Goal: Information Seeking & Learning: Learn about a topic

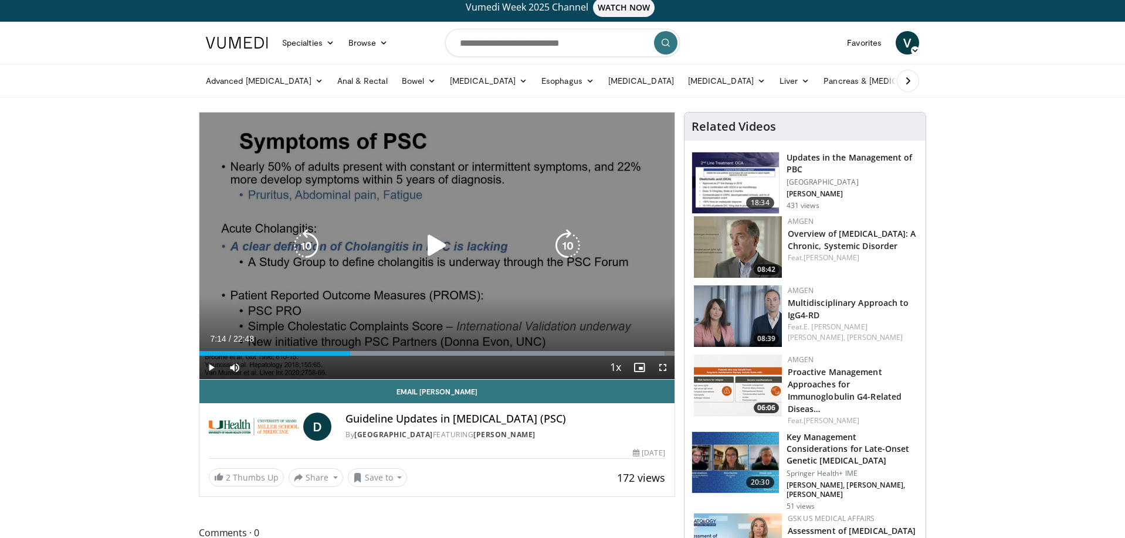
click at [409, 255] on div "Video Player" at bounding box center [436, 245] width 285 height 23
click at [437, 247] on icon "Video Player" at bounding box center [436, 245] width 33 height 33
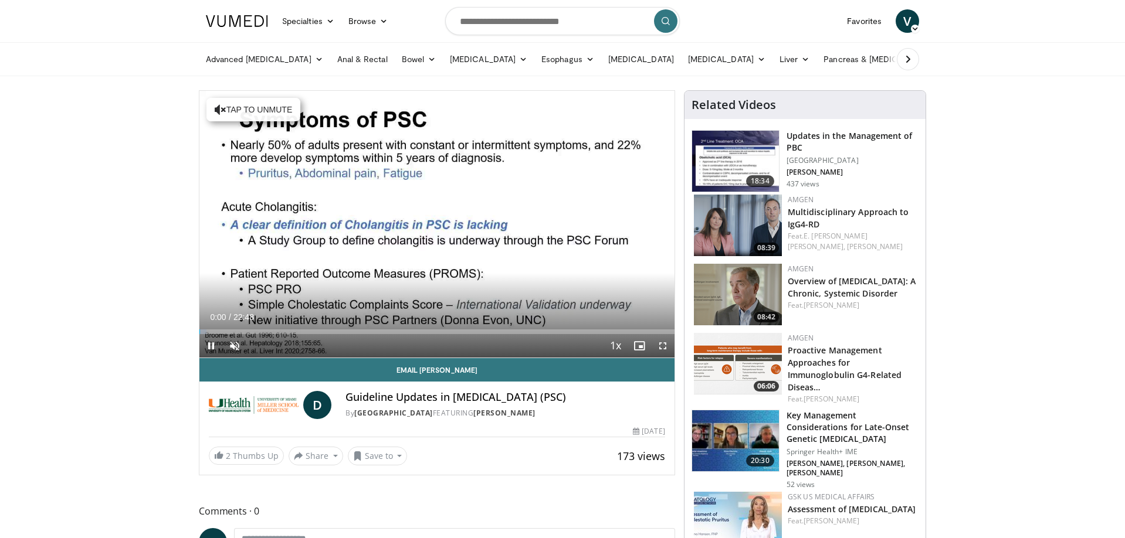
scroll to position [6, 0]
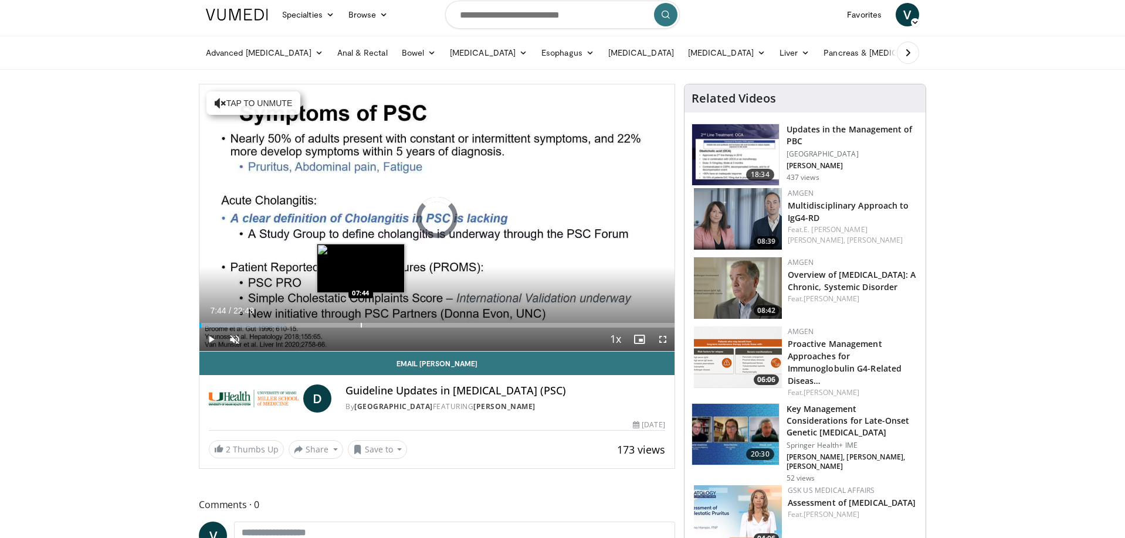
click at [361, 325] on div "Progress Bar" at bounding box center [361, 325] width 1 height 5
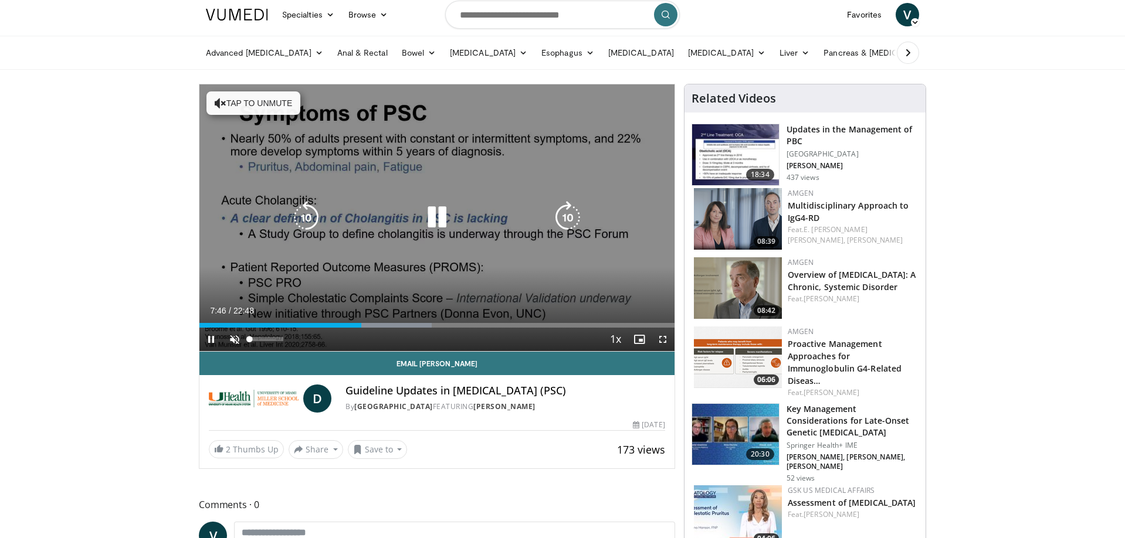
click at [240, 340] on span "Video Player" at bounding box center [234, 339] width 23 height 23
click at [307, 211] on icon "Video Player" at bounding box center [306, 217] width 33 height 33
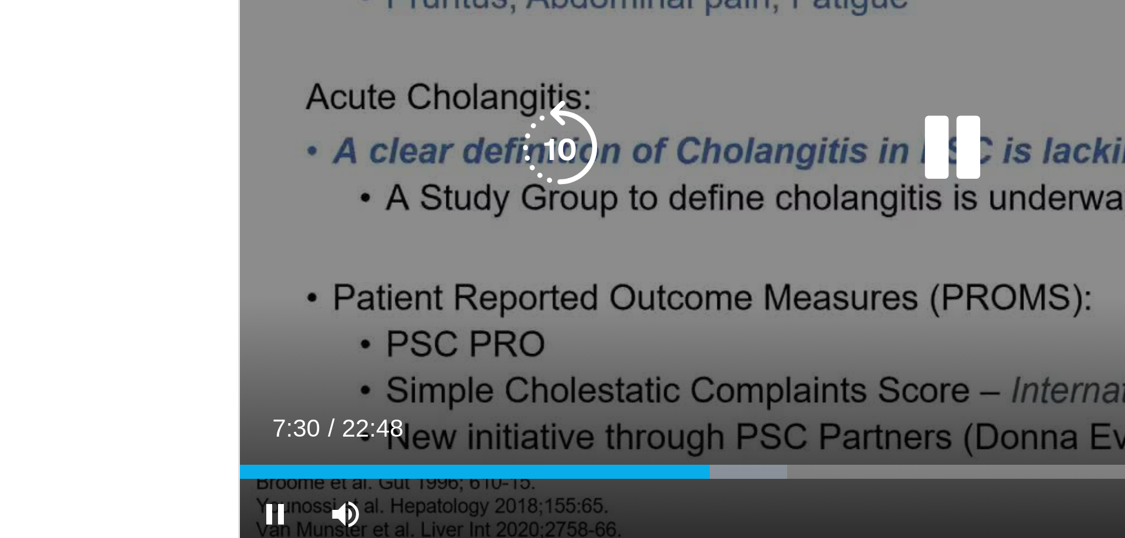
scroll to position [0, 0]
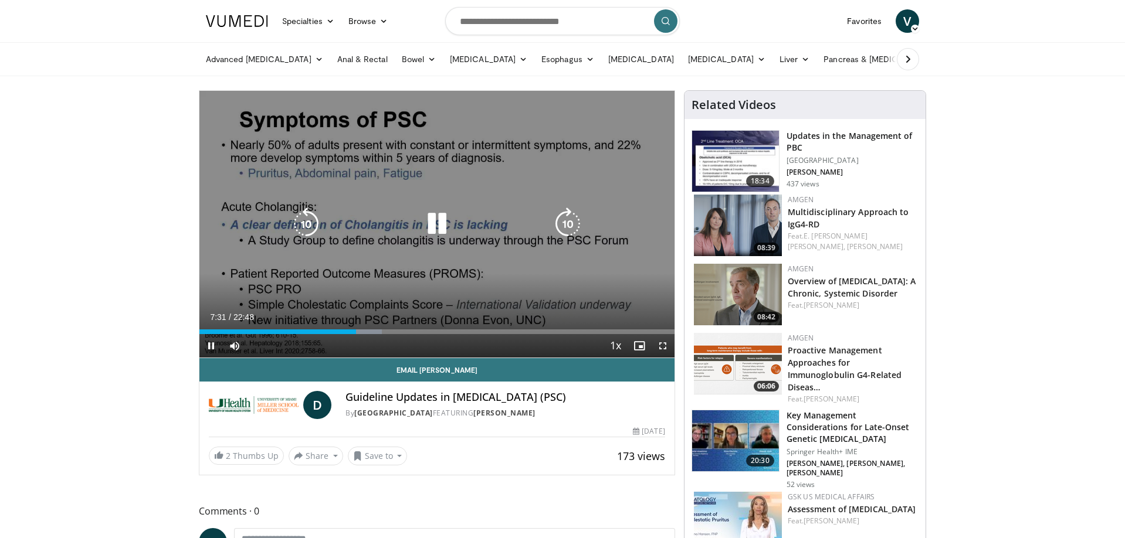
click at [301, 228] on icon "Video Player" at bounding box center [306, 224] width 33 height 33
click at [307, 225] on icon "Video Player" at bounding box center [306, 224] width 33 height 33
click at [439, 216] on icon "Video Player" at bounding box center [436, 224] width 33 height 33
click at [439, 216] on div "20 seconds Tap to unmute" at bounding box center [436, 224] width 475 height 267
click at [310, 224] on icon "Video Player" at bounding box center [306, 224] width 33 height 33
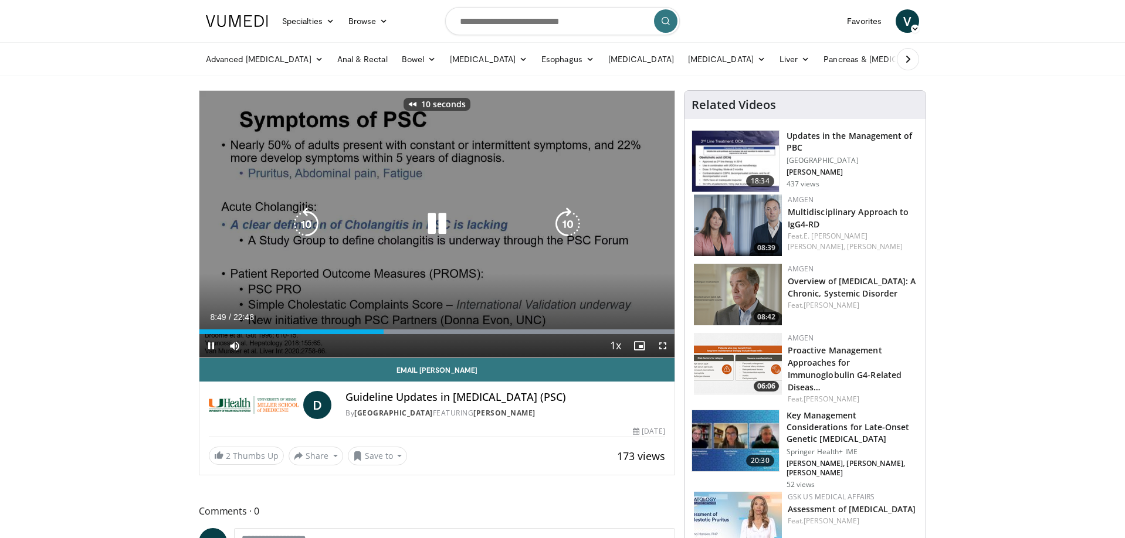
click at [308, 223] on icon "Video Player" at bounding box center [306, 224] width 33 height 33
click at [437, 222] on icon "Video Player" at bounding box center [436, 224] width 33 height 33
click at [432, 222] on icon "Video Player" at bounding box center [436, 224] width 33 height 33
click at [306, 218] on icon "Video Player" at bounding box center [306, 224] width 33 height 33
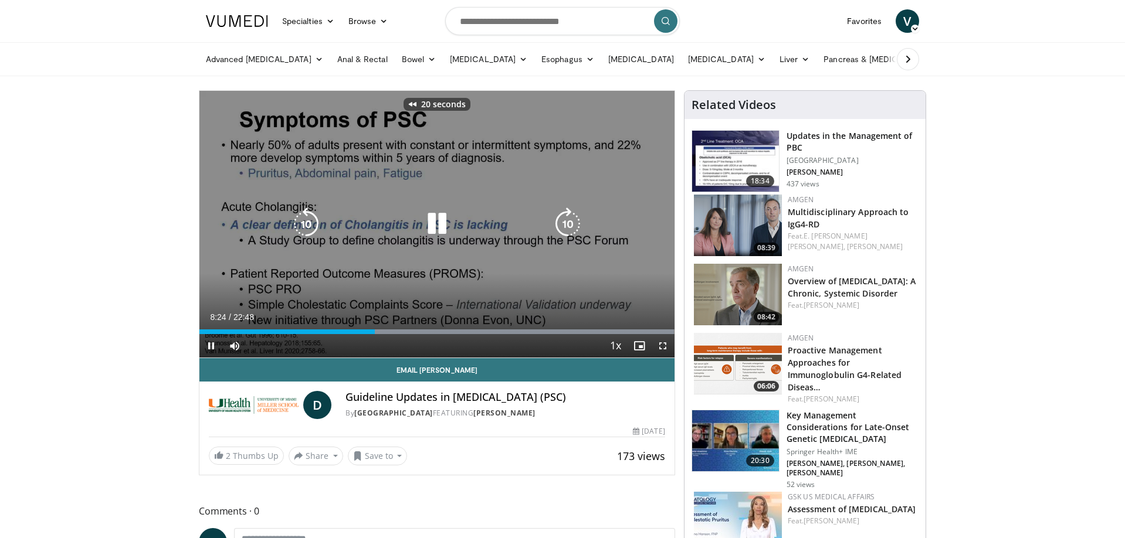
click at [306, 218] on icon "Video Player" at bounding box center [306, 224] width 33 height 33
click at [436, 225] on icon "Video Player" at bounding box center [436, 224] width 33 height 33
click at [436, 226] on icon "Video Player" at bounding box center [436, 224] width 33 height 33
click at [433, 221] on icon "Video Player" at bounding box center [436, 224] width 33 height 33
click at [430, 222] on icon "Video Player" at bounding box center [436, 224] width 33 height 33
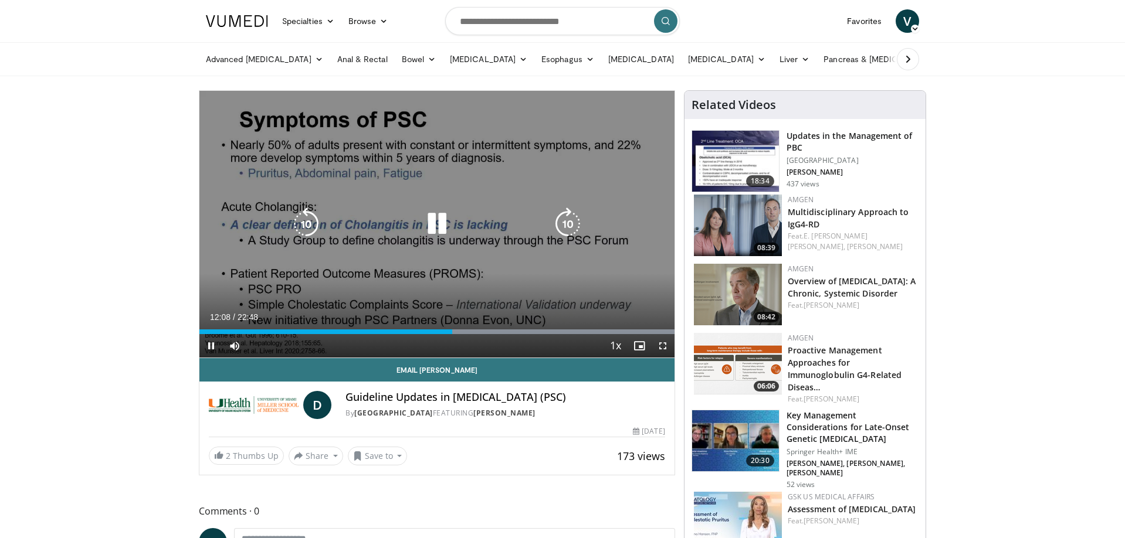
click at [439, 226] on icon "Video Player" at bounding box center [436, 224] width 33 height 33
click at [435, 222] on icon "Video Player" at bounding box center [436, 224] width 33 height 33
click at [302, 218] on icon "Video Player" at bounding box center [306, 224] width 33 height 33
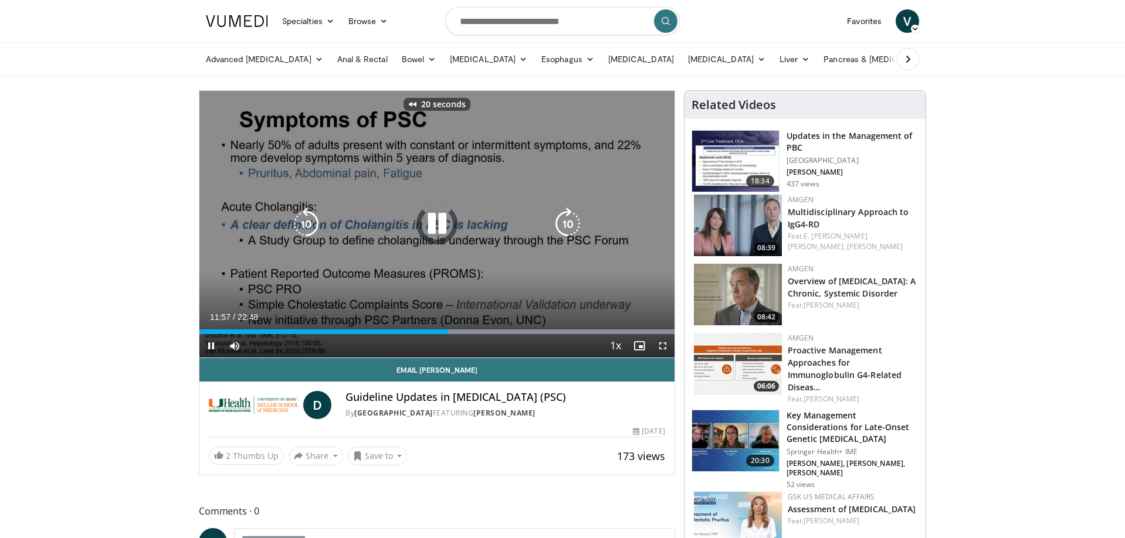
click at [302, 218] on icon "Video Player" at bounding box center [306, 224] width 33 height 33
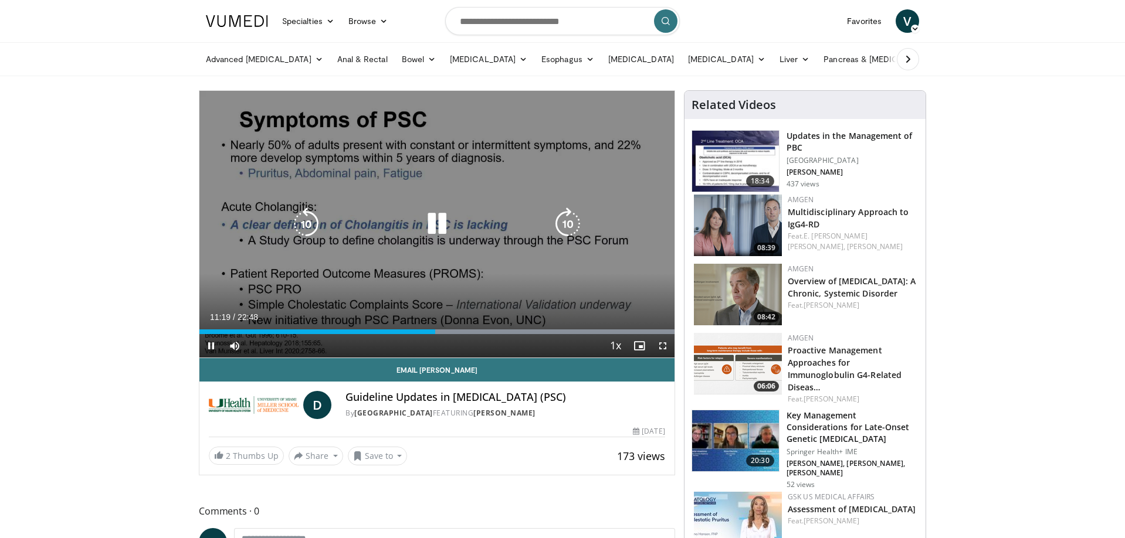
click at [302, 218] on icon "Video Player" at bounding box center [306, 224] width 33 height 33
click at [438, 218] on icon "Video Player" at bounding box center [436, 224] width 33 height 33
click at [432, 221] on icon "Video Player" at bounding box center [436, 224] width 33 height 33
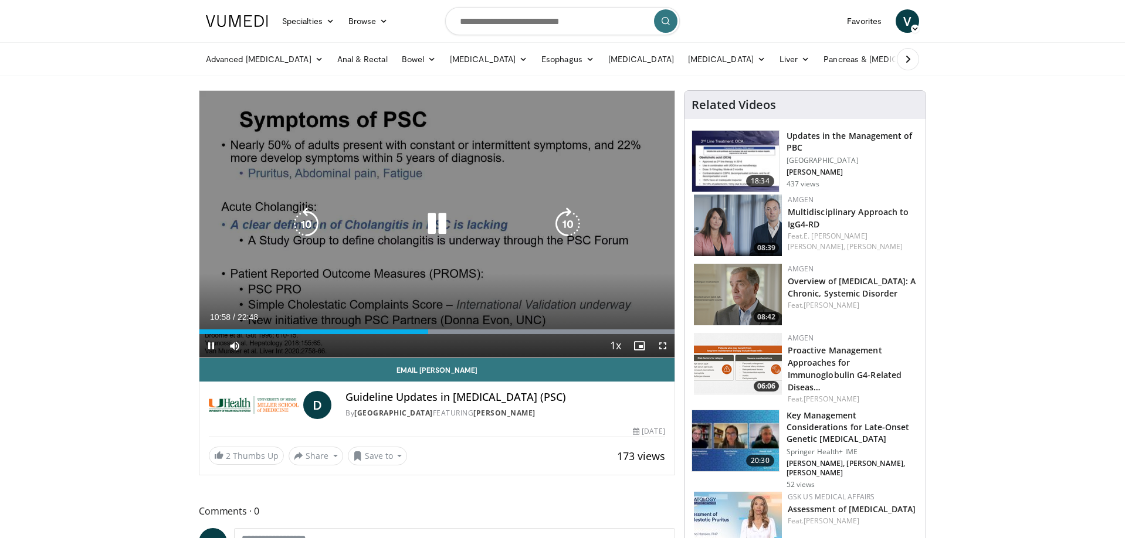
click at [306, 224] on icon "Video Player" at bounding box center [306, 224] width 33 height 33
click at [432, 227] on icon "Video Player" at bounding box center [436, 224] width 33 height 33
click at [435, 222] on icon "Video Player" at bounding box center [436, 224] width 33 height 33
click at [432, 228] on icon "Video Player" at bounding box center [436, 224] width 33 height 33
click at [436, 225] on icon "Video Player" at bounding box center [436, 224] width 33 height 33
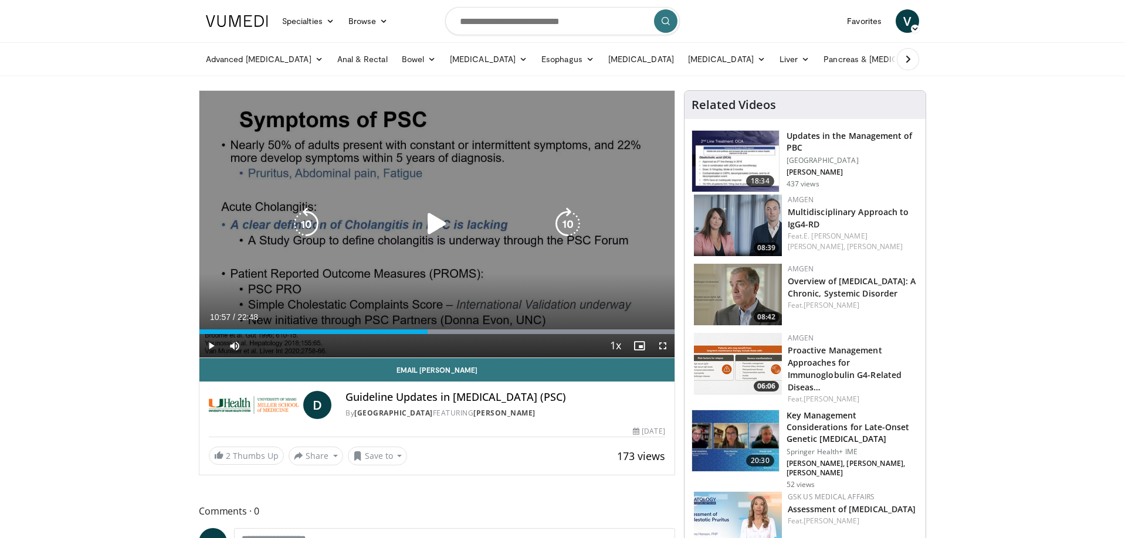
click at [436, 225] on icon "Video Player" at bounding box center [436, 224] width 33 height 33
click at [435, 219] on icon "Video Player" at bounding box center [436, 224] width 33 height 33
click at [438, 219] on icon "Video Player" at bounding box center [436, 224] width 33 height 33
click at [305, 222] on icon "Video Player" at bounding box center [306, 224] width 33 height 33
click at [433, 227] on icon "Video Player" at bounding box center [436, 224] width 33 height 33
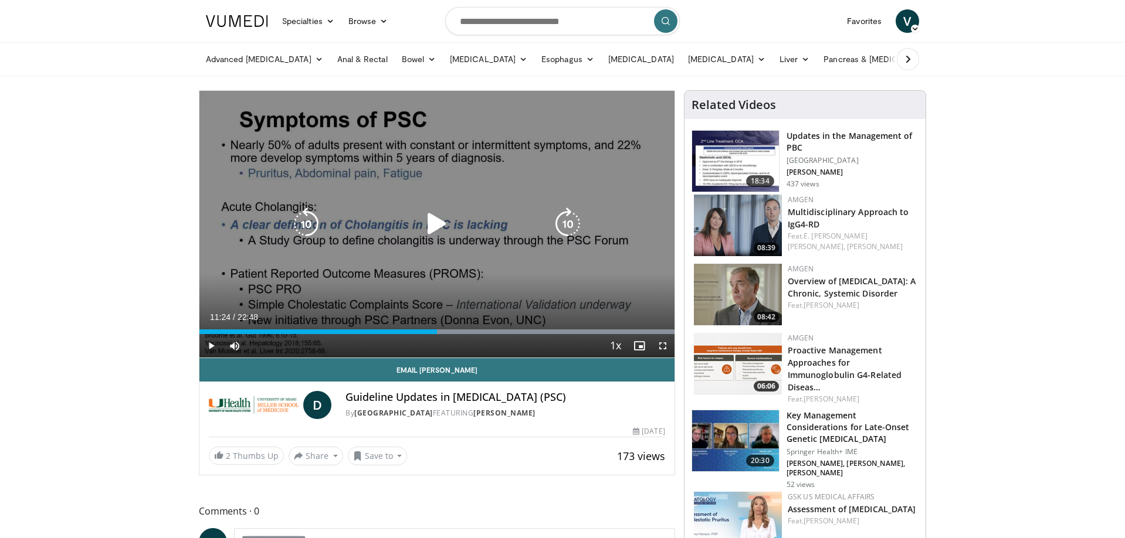
click at [438, 225] on icon "Video Player" at bounding box center [436, 224] width 33 height 33
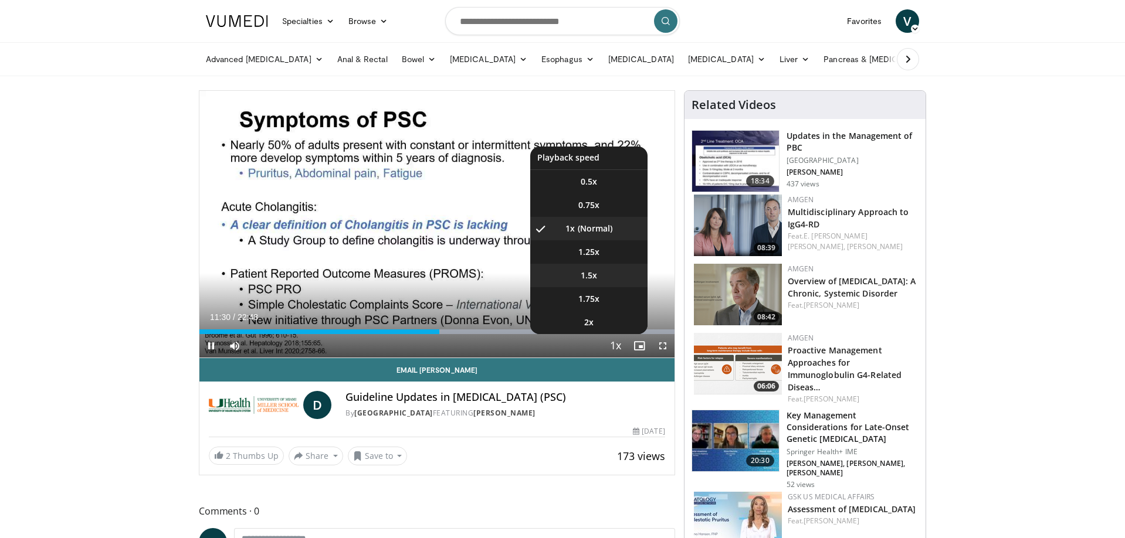
click at [609, 271] on li "1.5x" at bounding box center [588, 275] width 117 height 23
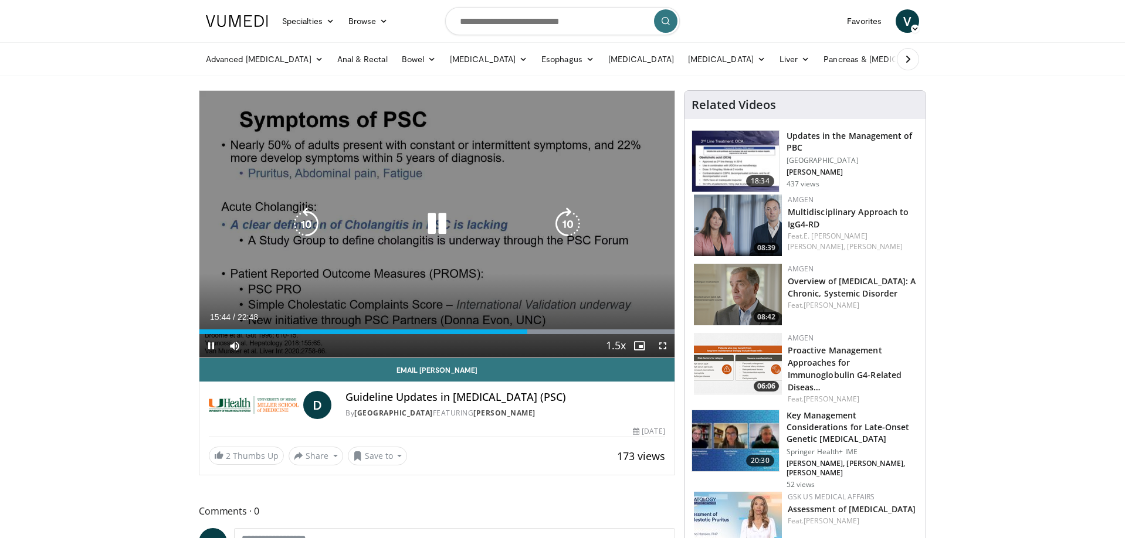
click at [433, 226] on icon "Video Player" at bounding box center [436, 224] width 33 height 33
click at [436, 224] on icon "Video Player" at bounding box center [436, 224] width 33 height 33
click at [438, 223] on icon "Video Player" at bounding box center [436, 224] width 33 height 33
click at [437, 221] on icon "Video Player" at bounding box center [436, 224] width 33 height 33
click at [435, 229] on icon "Video Player" at bounding box center [436, 224] width 33 height 33
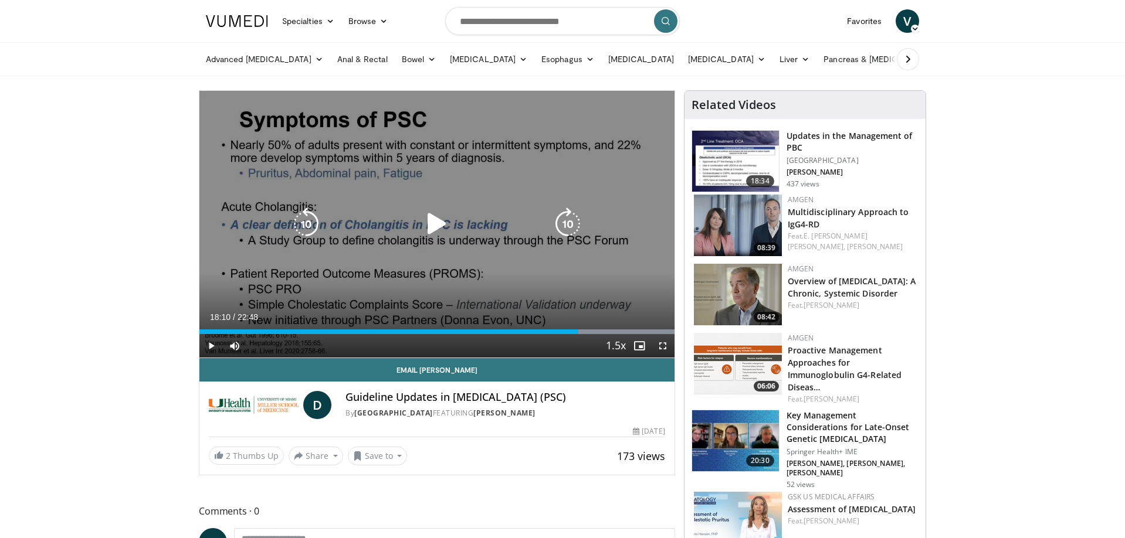
click at [435, 229] on icon "Video Player" at bounding box center [436, 224] width 33 height 33
click at [313, 227] on icon "Video Player" at bounding box center [306, 224] width 33 height 33
click at [309, 225] on icon "Video Player" at bounding box center [306, 224] width 33 height 33
click at [441, 222] on icon "Video Player" at bounding box center [436, 224] width 33 height 33
click at [435, 220] on icon "Video Player" at bounding box center [436, 224] width 33 height 33
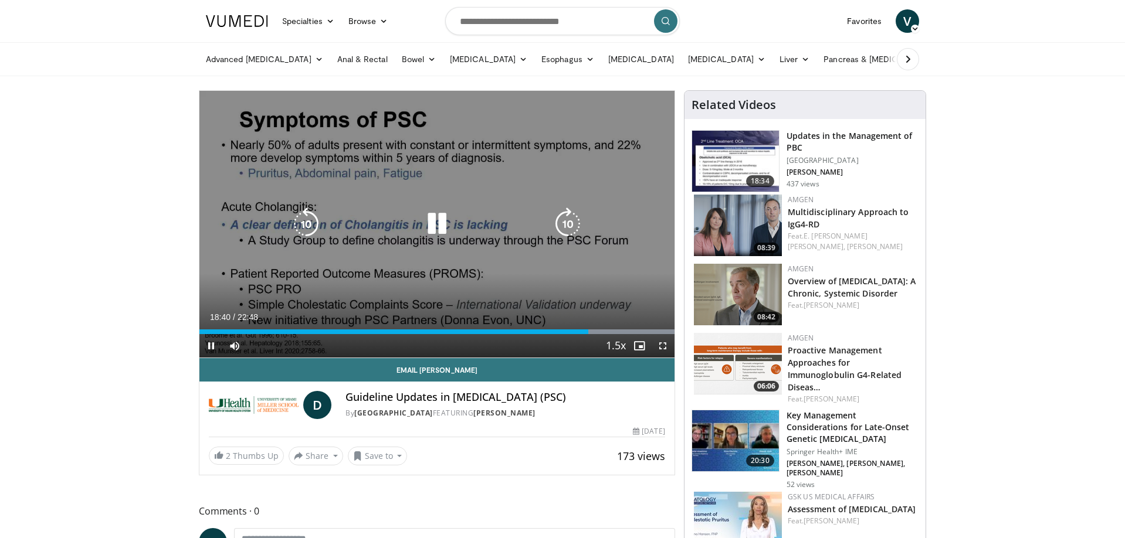
click at [436, 223] on icon "Video Player" at bounding box center [436, 224] width 33 height 33
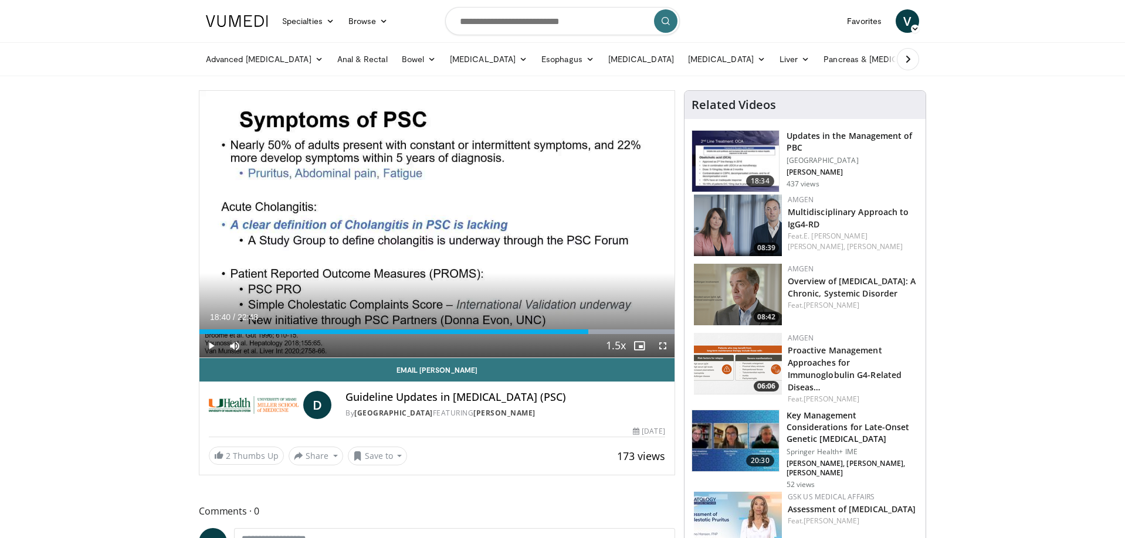
click at [436, 224] on div "20 seconds Tap to unmute" at bounding box center [436, 224] width 475 height 267
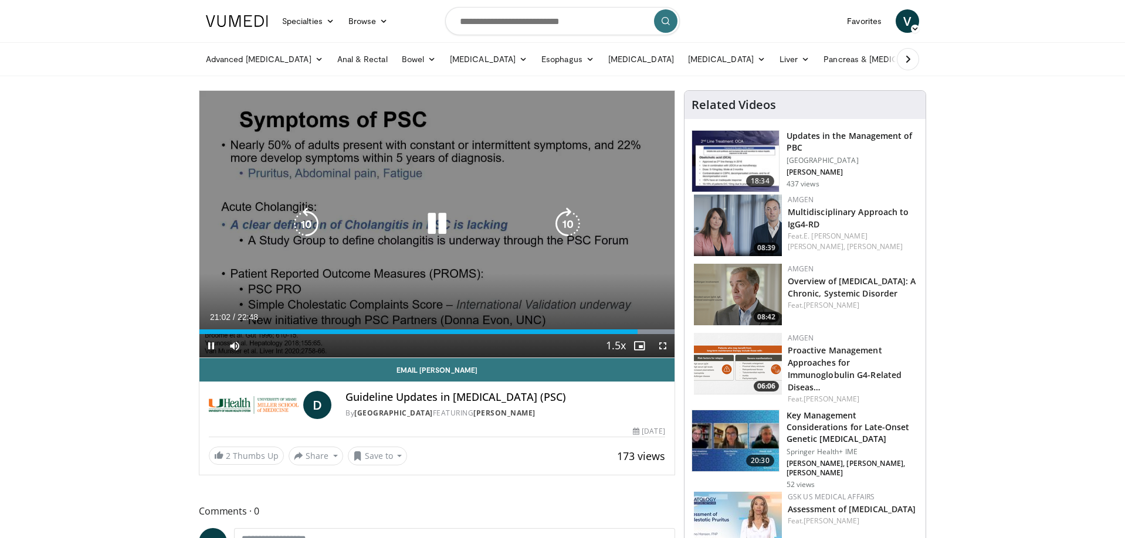
drag, startPoint x: 448, startPoint y: 227, endPoint x: 439, endPoint y: 229, distance: 9.0
click at [443, 228] on icon "Video Player" at bounding box center [436, 224] width 33 height 33
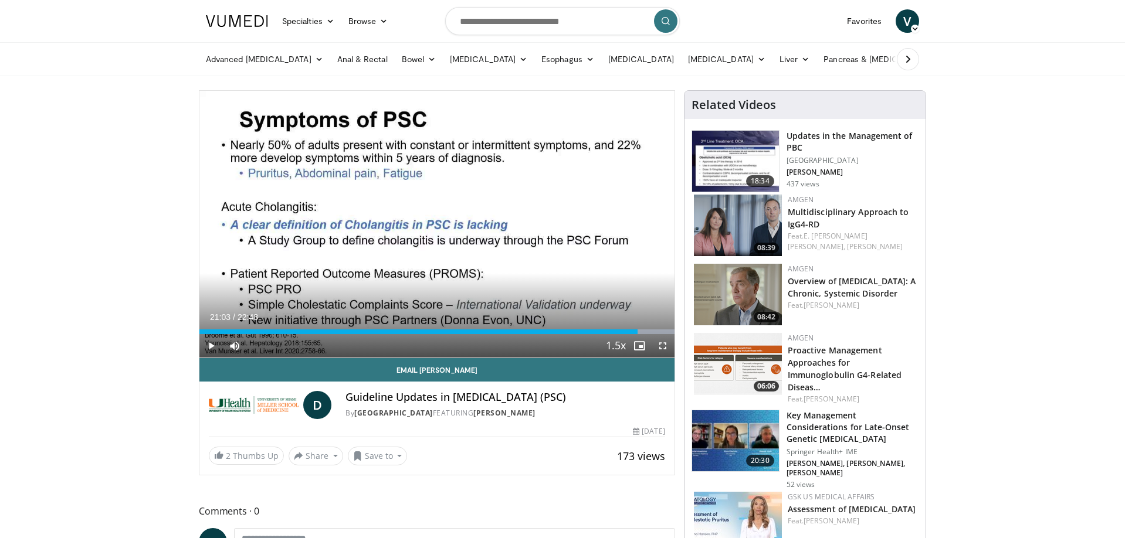
click at [429, 221] on div "20 seconds Tap to unmute" at bounding box center [436, 224] width 475 height 267
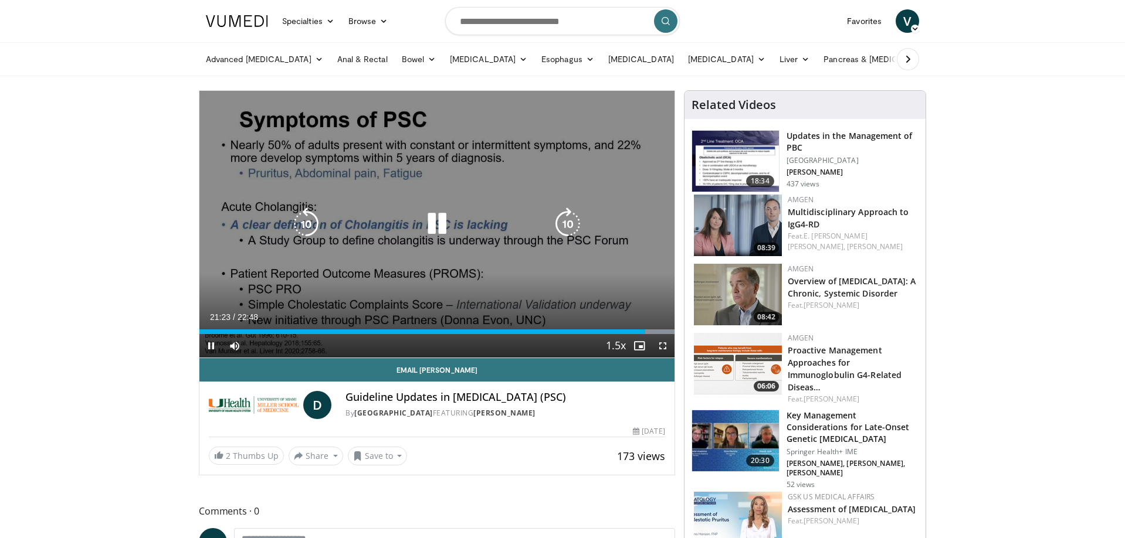
click at [306, 218] on icon "Video Player" at bounding box center [306, 224] width 33 height 33
click at [311, 221] on icon "Video Player" at bounding box center [306, 224] width 33 height 33
click at [312, 221] on icon "Video Player" at bounding box center [306, 224] width 33 height 33
click at [424, 229] on icon "Video Player" at bounding box center [436, 224] width 33 height 33
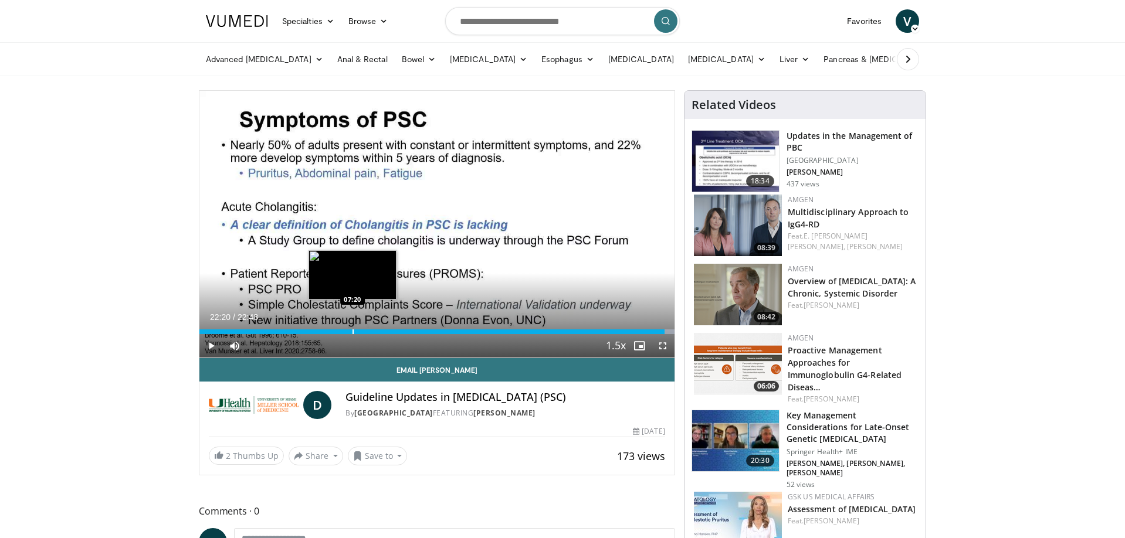
click at [352, 332] on div "Progress Bar" at bounding box center [352, 332] width 1 height 5
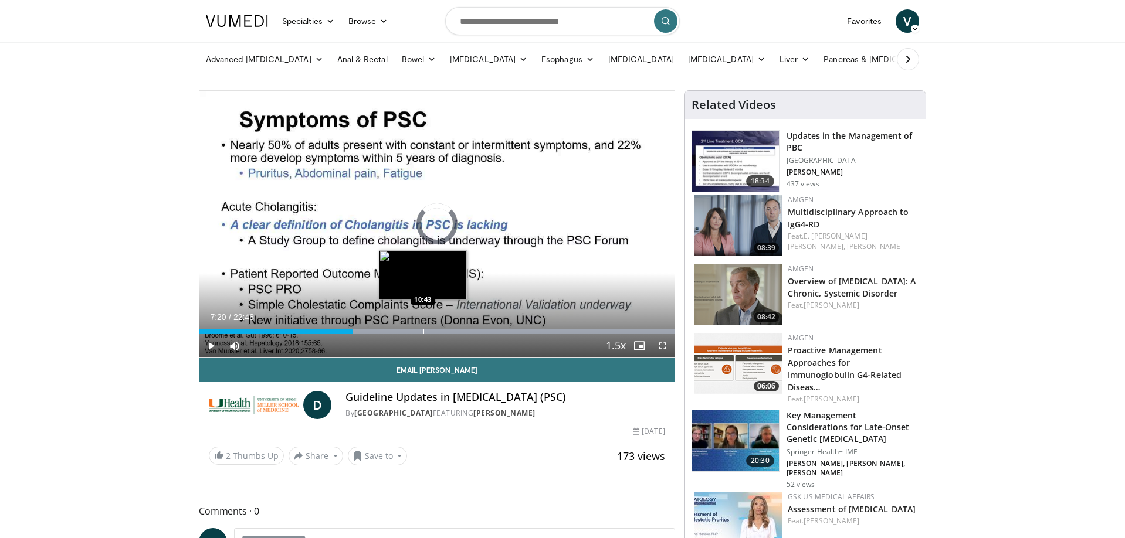
click at [423, 332] on div "Progress Bar" at bounding box center [423, 332] width 1 height 5
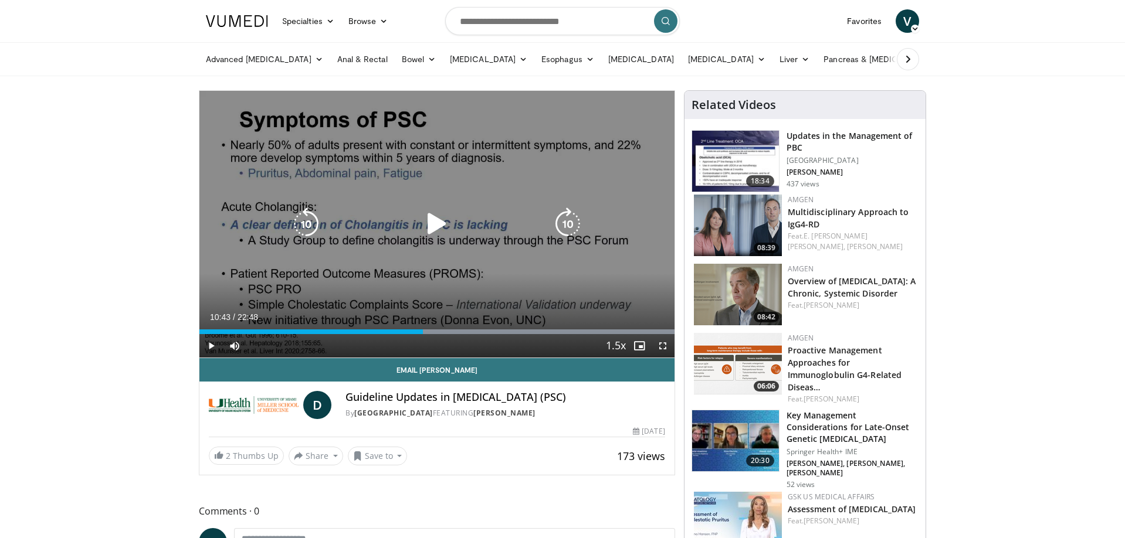
click at [432, 220] on icon "Video Player" at bounding box center [436, 224] width 33 height 33
click at [427, 227] on icon "Video Player" at bounding box center [436, 224] width 33 height 33
click at [300, 221] on icon "Video Player" at bounding box center [306, 224] width 33 height 33
click at [304, 224] on icon "Video Player" at bounding box center [306, 224] width 33 height 33
click at [429, 225] on icon "Video Player" at bounding box center [436, 224] width 33 height 33
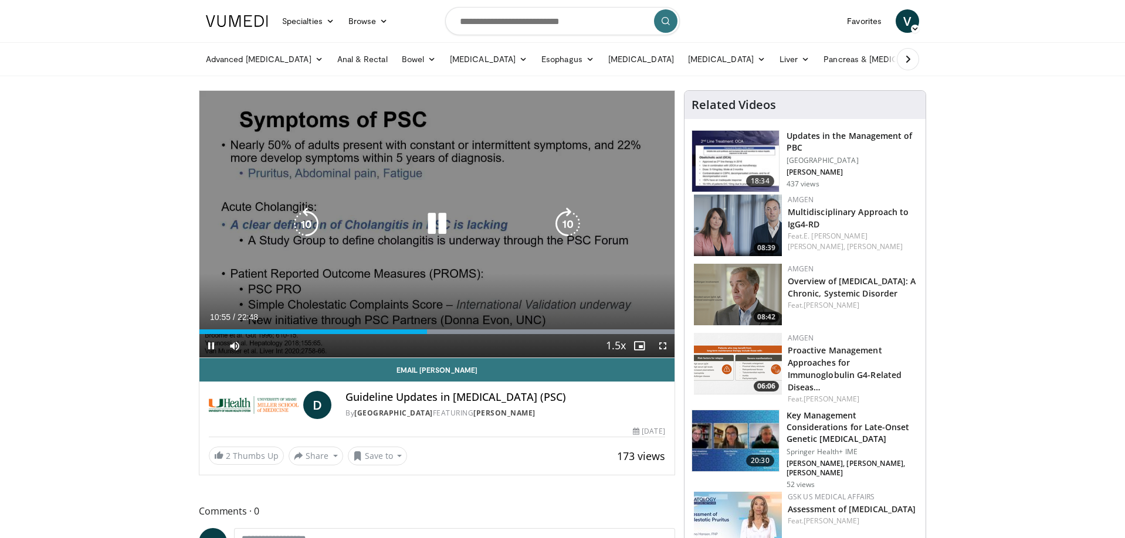
click at [439, 224] on icon "Video Player" at bounding box center [436, 224] width 33 height 33
click at [344, 203] on div "10 seconds Tap to unmute" at bounding box center [436, 224] width 475 height 267
click at [296, 220] on icon "Video Player" at bounding box center [306, 224] width 33 height 33
click at [435, 221] on icon "Video Player" at bounding box center [436, 224] width 33 height 33
click at [442, 225] on icon "Video Player" at bounding box center [436, 224] width 33 height 33
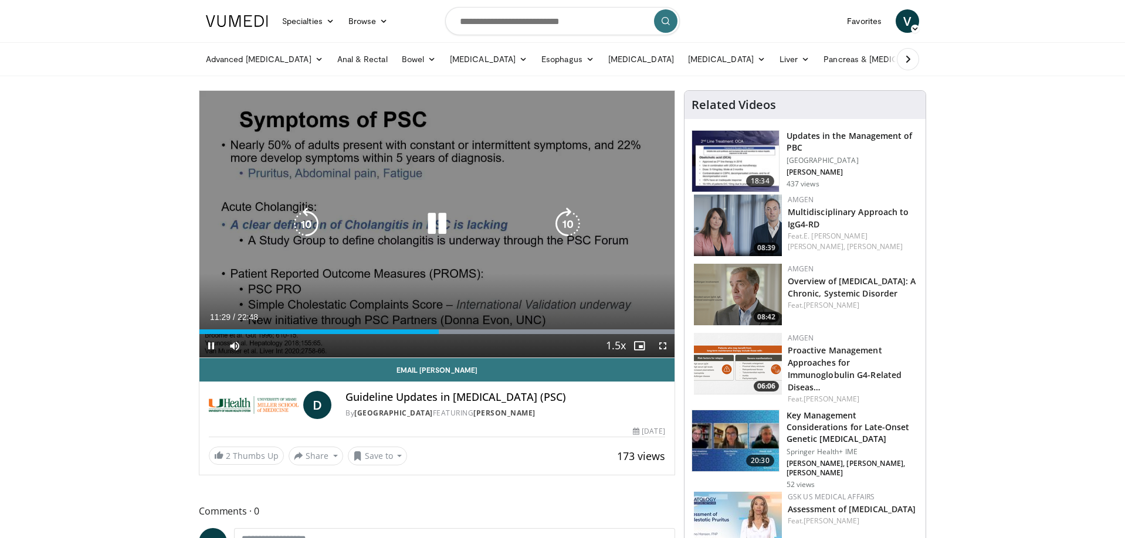
click at [436, 223] on icon "Video Player" at bounding box center [436, 224] width 33 height 33
click at [425, 226] on icon "Video Player" at bounding box center [436, 224] width 33 height 33
click at [310, 220] on icon "Video Player" at bounding box center [306, 224] width 33 height 33
click at [434, 222] on icon "Video Player" at bounding box center [436, 224] width 33 height 33
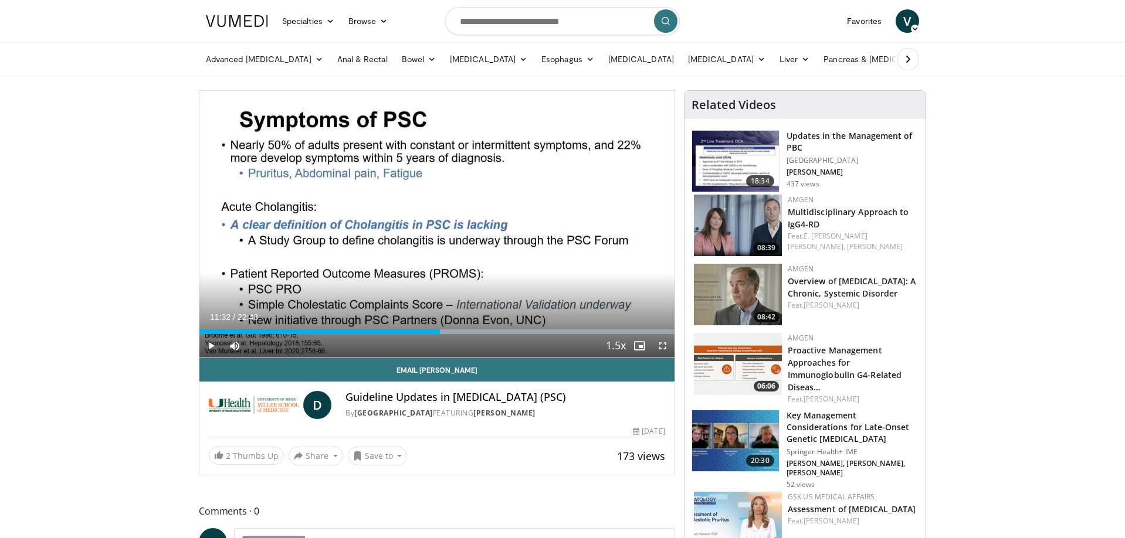
click at [433, 224] on div "10 seconds Tap to unmute" at bounding box center [436, 224] width 475 height 267
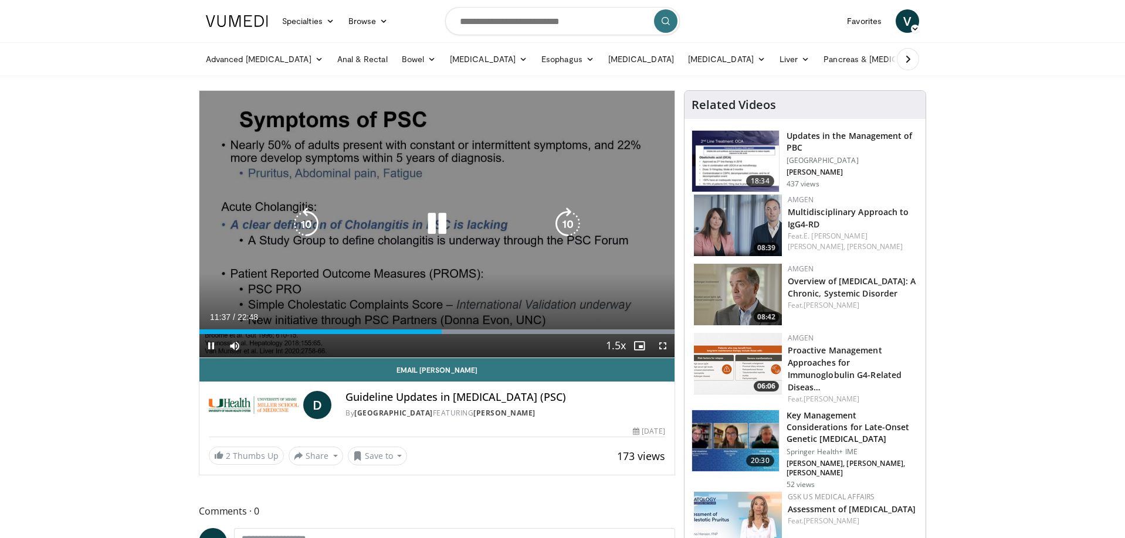
click at [301, 220] on icon "Video Player" at bounding box center [306, 224] width 33 height 33
click at [436, 225] on icon "Video Player" at bounding box center [436, 224] width 33 height 33
click at [423, 221] on icon "Video Player" at bounding box center [436, 224] width 33 height 33
click at [436, 226] on icon "Video Player" at bounding box center [436, 224] width 33 height 33
drag, startPoint x: 297, startPoint y: 220, endPoint x: 391, endPoint y: 236, distance: 95.2
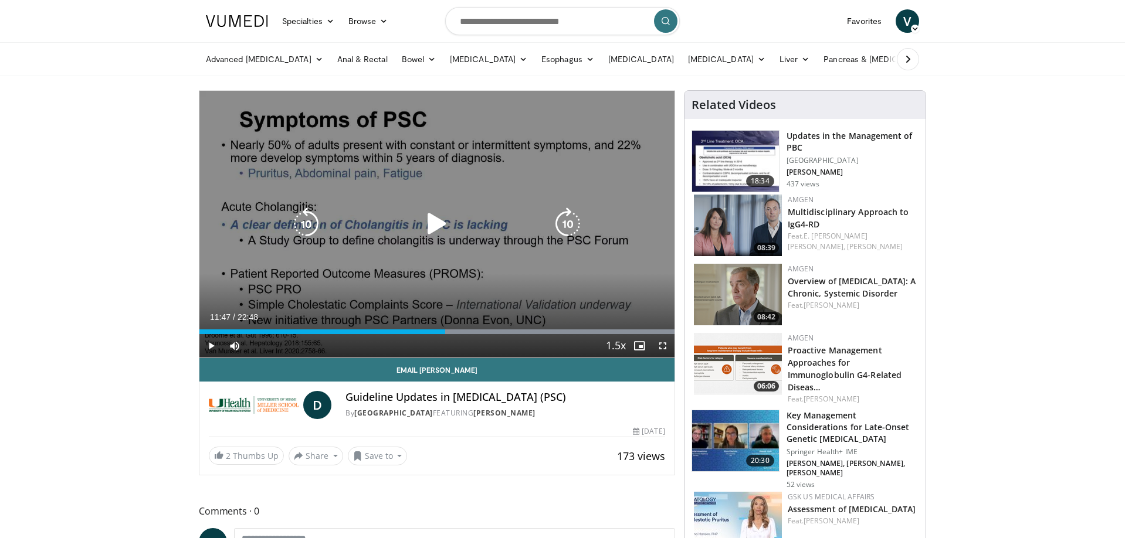
click at [297, 220] on icon "Video Player" at bounding box center [306, 224] width 33 height 33
click at [431, 228] on icon "Video Player" at bounding box center [436, 224] width 33 height 33
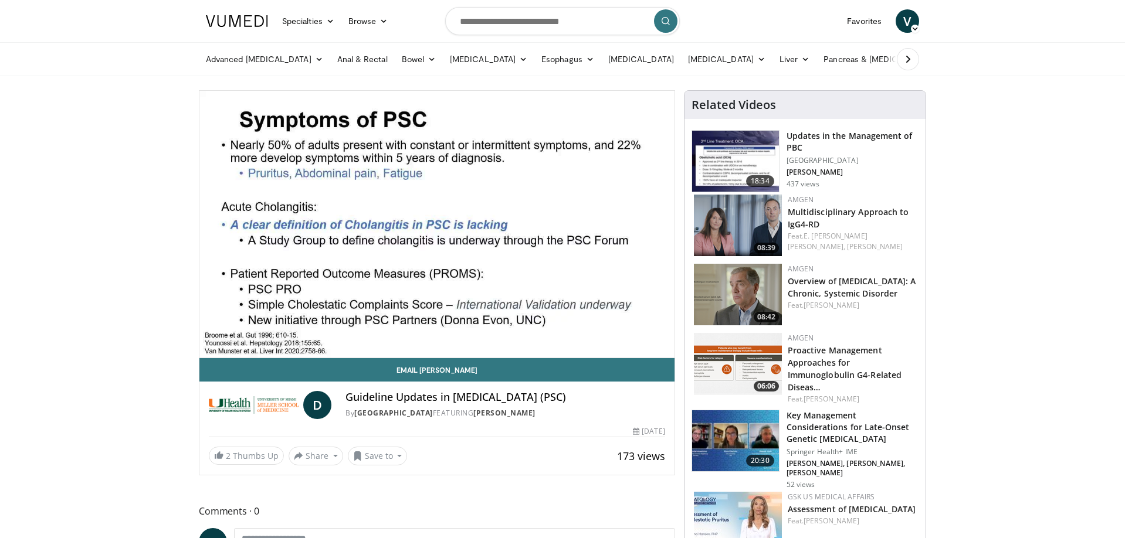
click at [435, 223] on div "10 seconds Tap to unmute" at bounding box center [436, 224] width 475 height 267
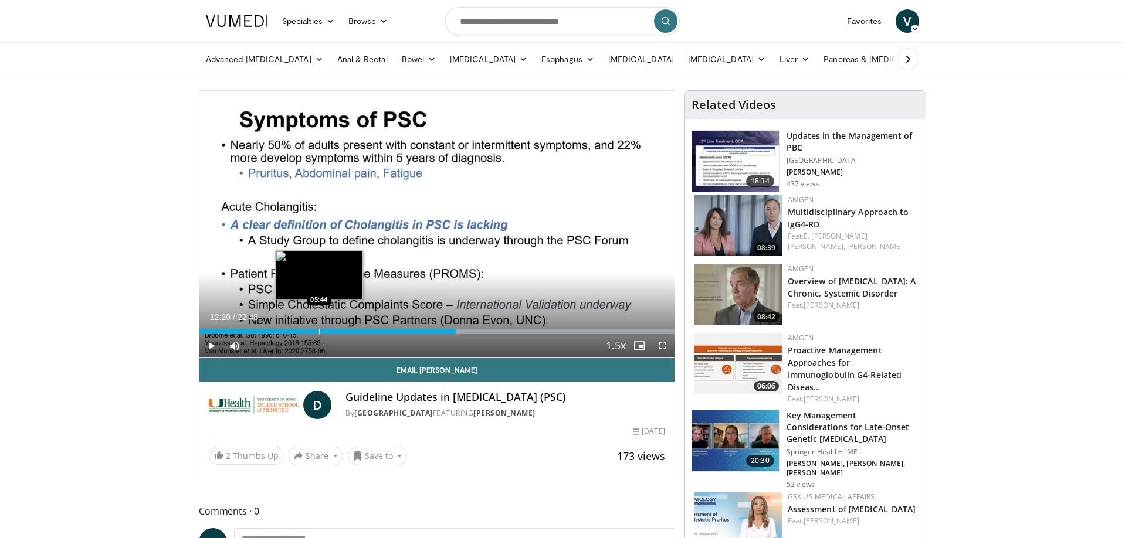
click at [319, 331] on div "Progress Bar" at bounding box center [319, 332] width 1 height 5
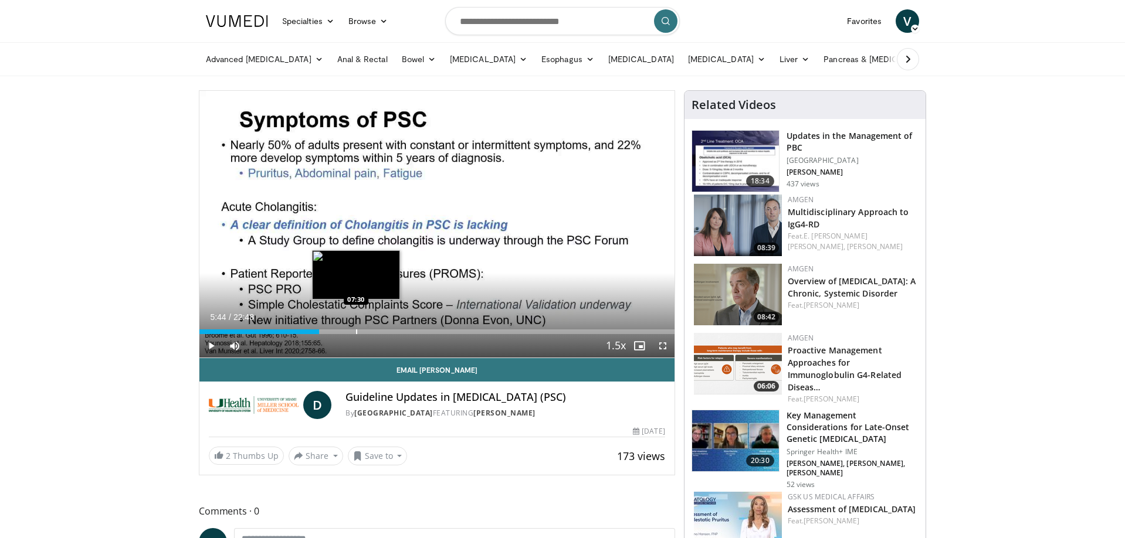
click at [356, 331] on div "Progress Bar" at bounding box center [356, 332] width 1 height 5
click at [359, 331] on div "Progress Bar" at bounding box center [359, 332] width 1 height 5
click at [362, 331] on div "Progress Bar" at bounding box center [362, 332] width 1 height 5
click at [365, 331] on div "Progress Bar" at bounding box center [365, 332] width 1 height 5
click at [368, 331] on div "Progress Bar" at bounding box center [368, 332] width 1 height 5
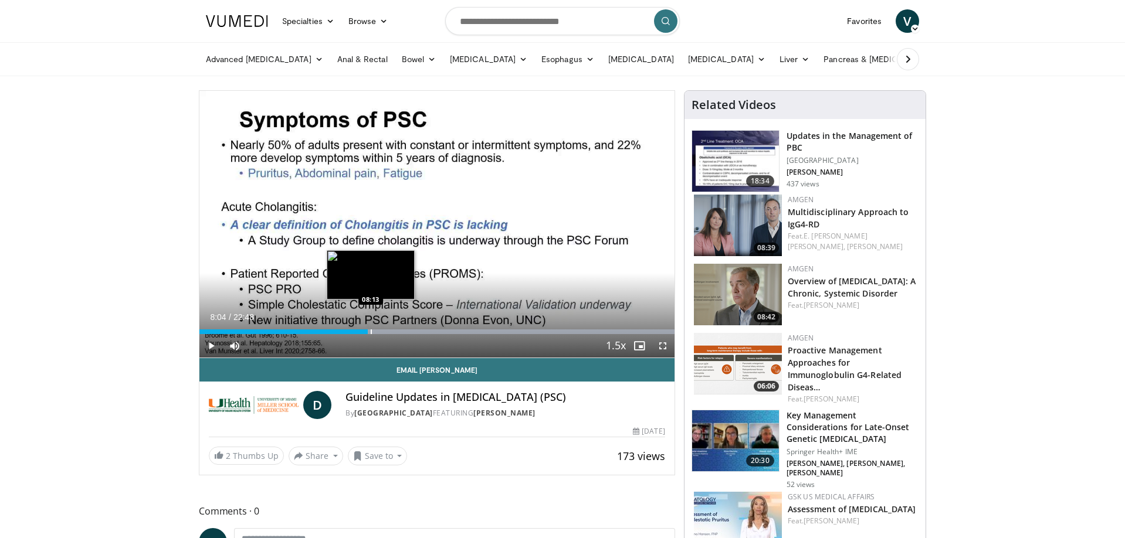
click at [371, 331] on div "Progress Bar" at bounding box center [371, 332] width 1 height 5
click at [372, 331] on div "Progress Bar" at bounding box center [372, 332] width 1 height 5
click at [376, 331] on div "Progress Bar" at bounding box center [376, 332] width 1 height 5
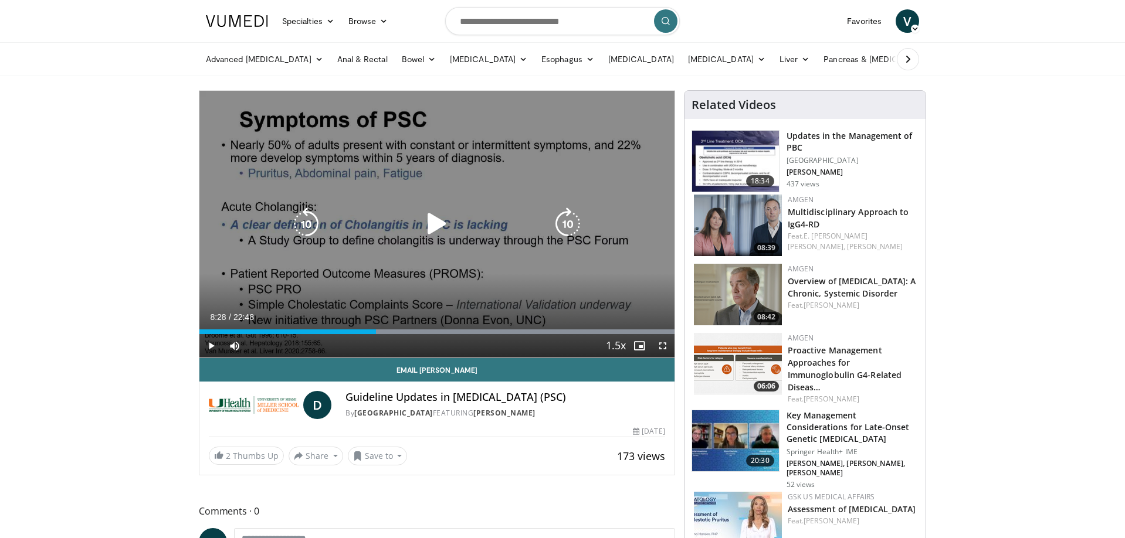
click at [433, 221] on icon "Video Player" at bounding box center [436, 224] width 33 height 33
click at [304, 220] on icon "Video Player" at bounding box center [306, 224] width 33 height 33
click at [440, 221] on icon "Video Player" at bounding box center [436, 224] width 33 height 33
click at [429, 221] on icon "Video Player" at bounding box center [436, 224] width 33 height 33
click at [303, 221] on icon "Video Player" at bounding box center [306, 224] width 33 height 33
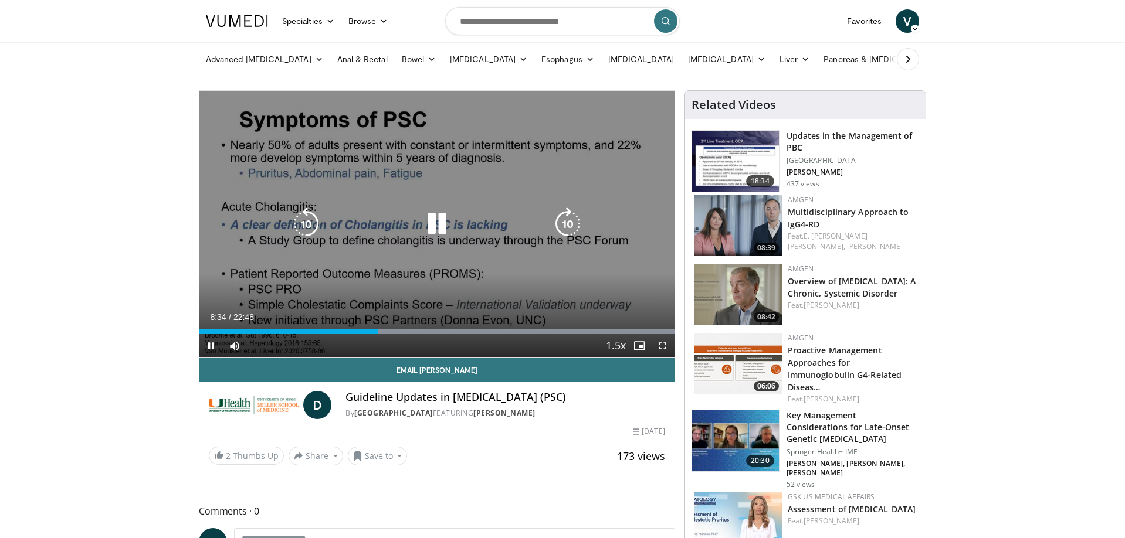
click at [437, 225] on icon "Video Player" at bounding box center [436, 224] width 33 height 33
click at [437, 222] on icon "Video Player" at bounding box center [436, 224] width 33 height 33
click at [435, 221] on icon "Video Player" at bounding box center [436, 224] width 33 height 33
click at [430, 224] on icon "Video Player" at bounding box center [436, 224] width 33 height 33
click at [435, 225] on icon "Video Player" at bounding box center [436, 224] width 33 height 33
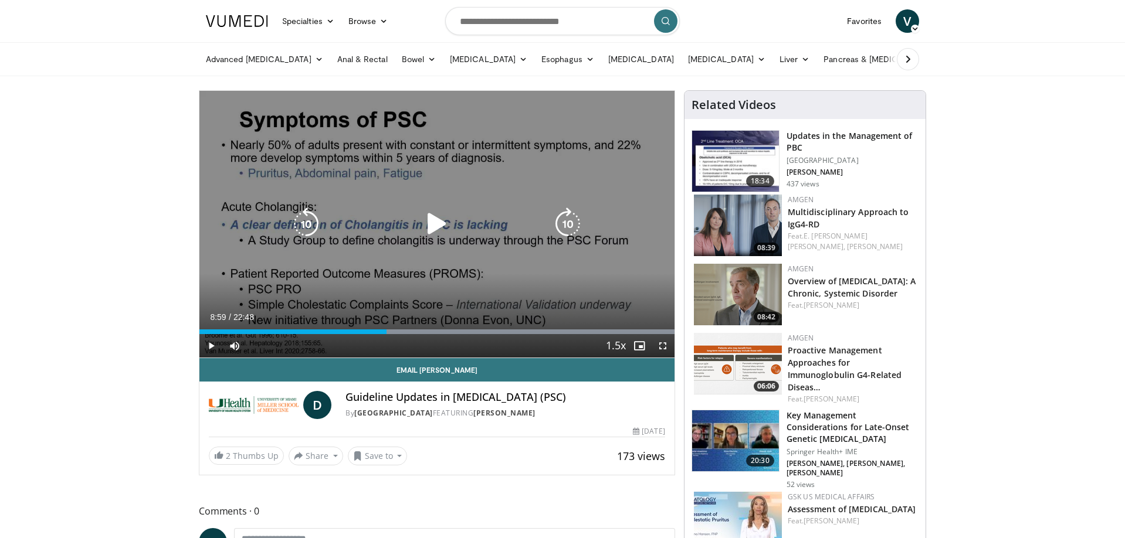
click at [304, 224] on icon "Video Player" at bounding box center [306, 224] width 33 height 33
click at [432, 223] on icon "Video Player" at bounding box center [436, 224] width 33 height 33
click at [437, 221] on icon "Video Player" at bounding box center [436, 224] width 33 height 33
drag, startPoint x: 304, startPoint y: 216, endPoint x: 347, endPoint y: 219, distance: 42.3
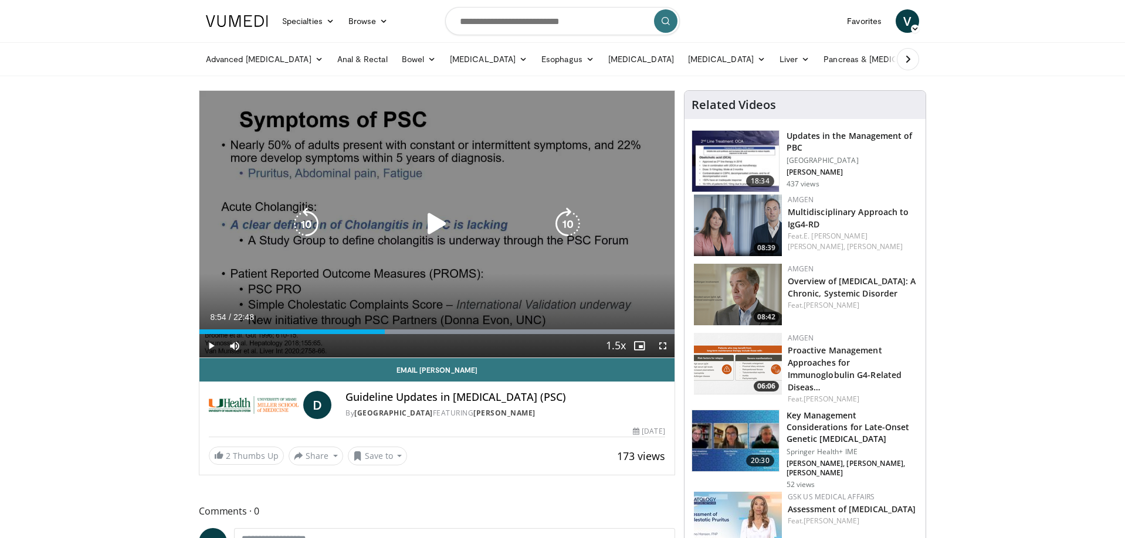
click at [313, 218] on icon "Video Player" at bounding box center [306, 224] width 33 height 33
click at [439, 219] on icon "Video Player" at bounding box center [436, 224] width 33 height 33
click at [437, 222] on icon "Video Player" at bounding box center [436, 224] width 33 height 33
click at [435, 222] on icon "Video Player" at bounding box center [436, 224] width 33 height 33
click at [432, 221] on icon "Video Player" at bounding box center [436, 224] width 33 height 33
